Goal: Information Seeking & Learning: Learn about a topic

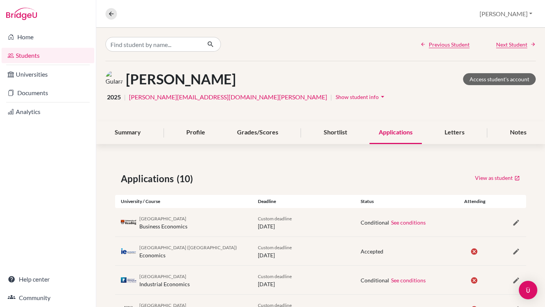
click at [46, 55] on link "Students" at bounding box center [48, 55] width 93 height 15
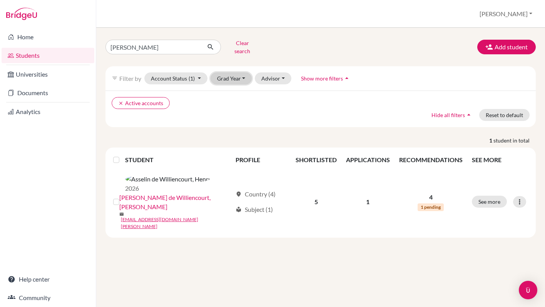
click at [244, 72] on button "Grad Year" at bounding box center [231, 78] width 42 height 12
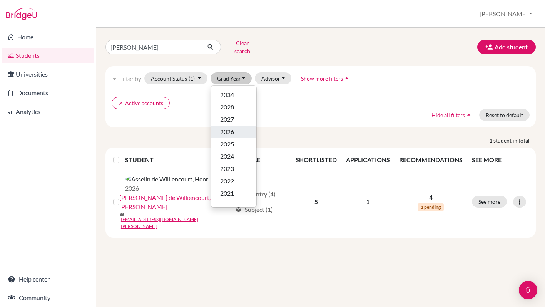
click at [238, 127] on div "2026" at bounding box center [233, 131] width 27 height 9
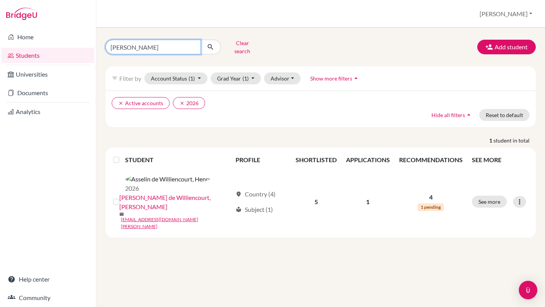
drag, startPoint x: 123, startPoint y: 40, endPoint x: 130, endPoint y: 44, distance: 8.3
click at [130, 44] on input "Henri" at bounding box center [152, 47] width 95 height 15
drag, startPoint x: 130, startPoint y: 42, endPoint x: 102, endPoint y: 41, distance: 28.1
click at [102, 41] on div "[PERSON_NAME] search" at bounding box center [173, 47] width 147 height 20
click at [239, 45] on button "Clear search" at bounding box center [242, 47] width 43 height 20
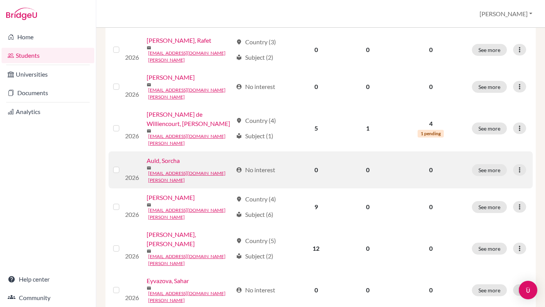
scroll to position [180, 0]
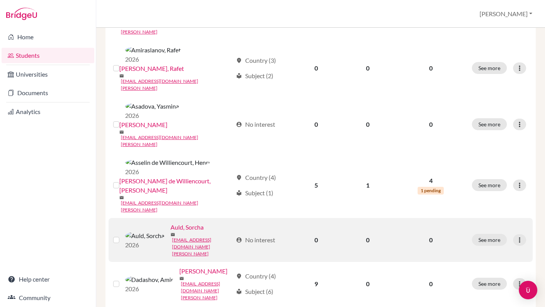
click at [170, 222] on link "Auld, Sorcha" at bounding box center [186, 226] width 33 height 9
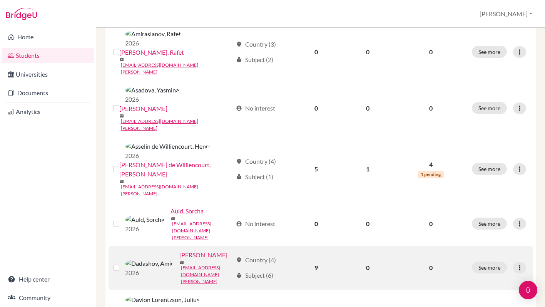
scroll to position [4, 0]
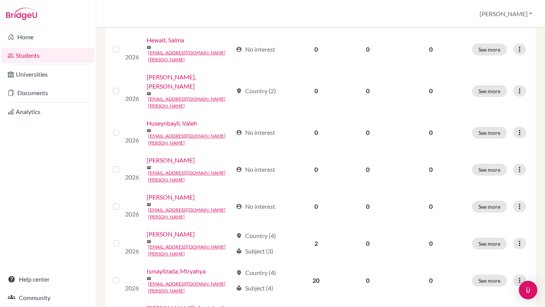
scroll to position [573, 0]
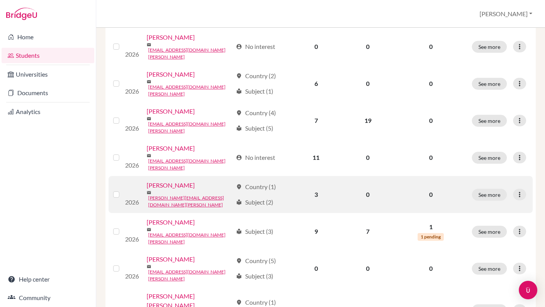
scroll to position [573, 0]
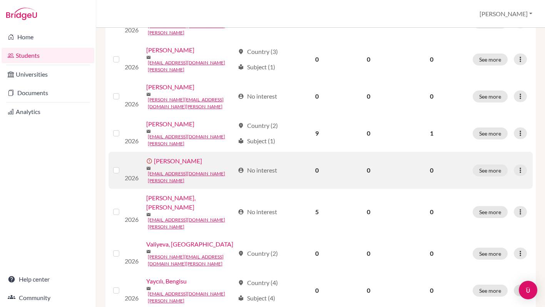
scroll to position [337, 0]
